Goal: Find specific page/section: Find specific page/section

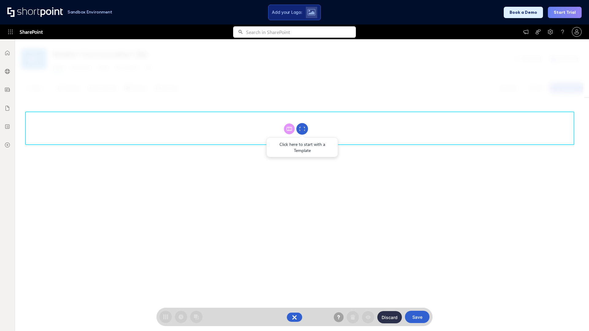
click at [302, 129] on circle at bounding box center [302, 129] width 12 height 12
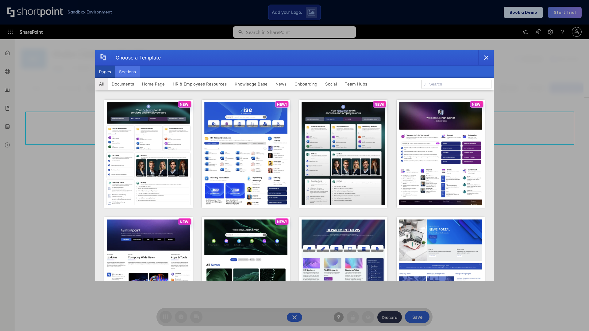
click at [127, 72] on button "Sections" at bounding box center [127, 72] width 25 height 12
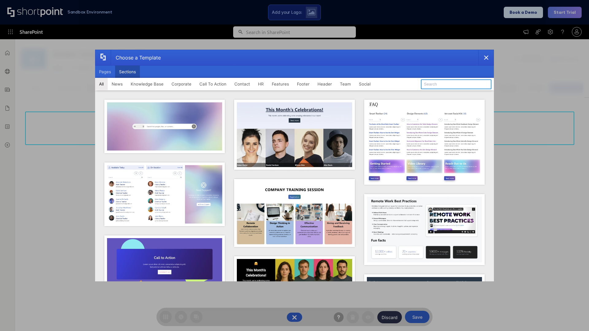
type input "Quick Links"
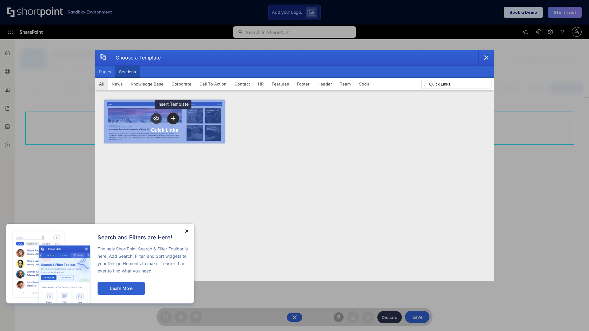
click at [173, 118] on icon "template selector" at bounding box center [173, 118] width 4 height 4
